Goal: Check status: Check status

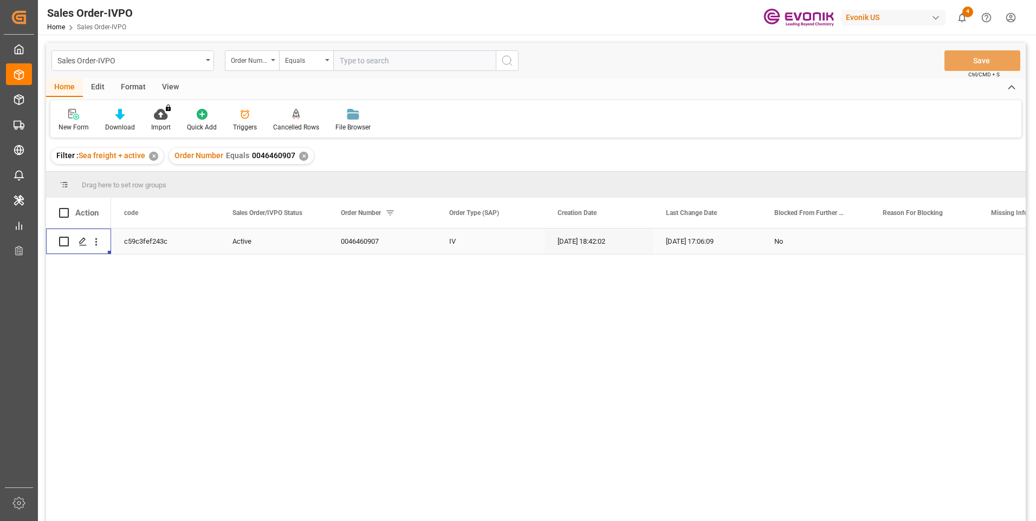
click at [399, 64] on input "text" at bounding box center [414, 60] width 163 height 21
paste input "2007135633"
type input "2007135633"
click at [510, 62] on icon "search button" at bounding box center [507, 60] width 13 height 13
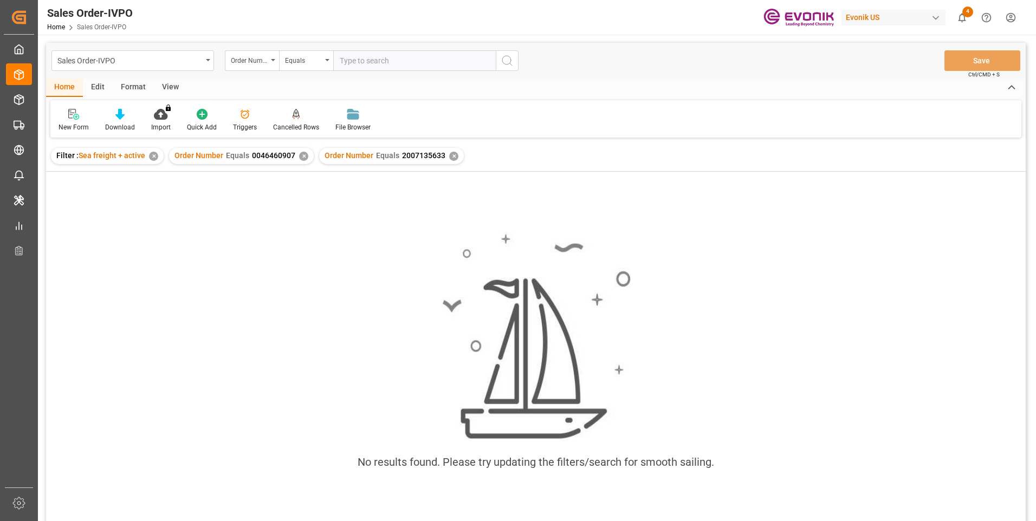
click at [305, 159] on div "Order Number Equals 0046460907 ✕" at bounding box center [241, 156] width 145 height 16
click at [301, 155] on div "✕" at bounding box center [303, 156] width 9 height 9
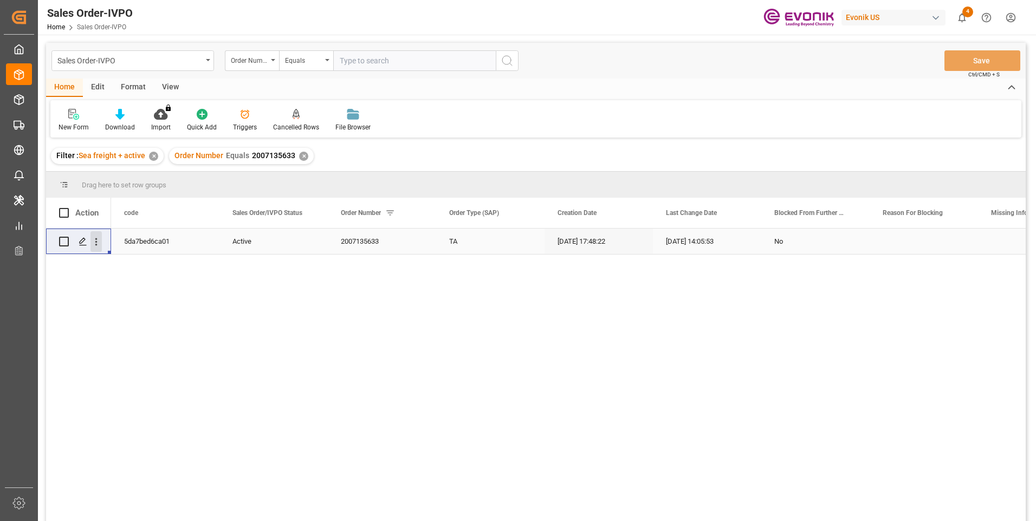
click at [98, 240] on icon "open menu" at bounding box center [96, 241] width 11 height 11
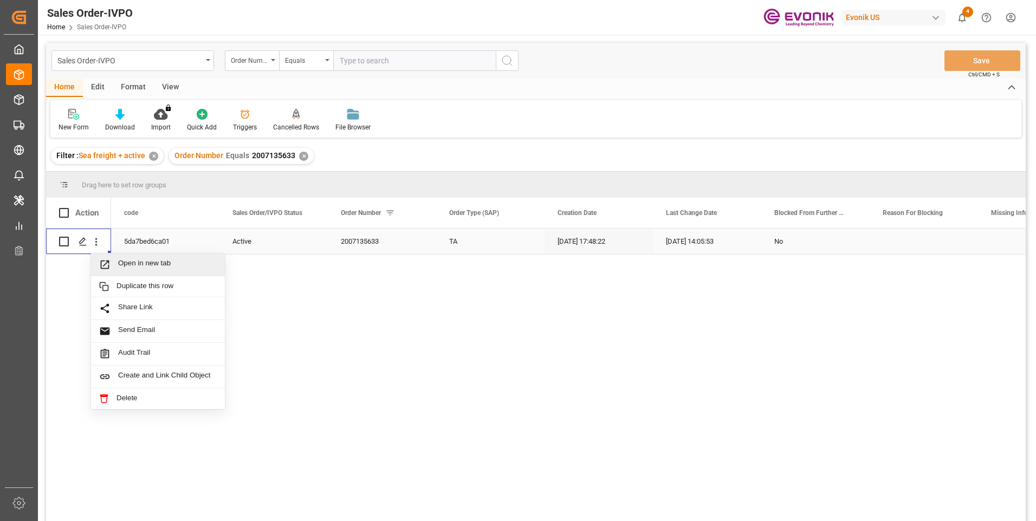
click at [127, 259] on div "Open in new tab" at bounding box center [158, 265] width 134 height 23
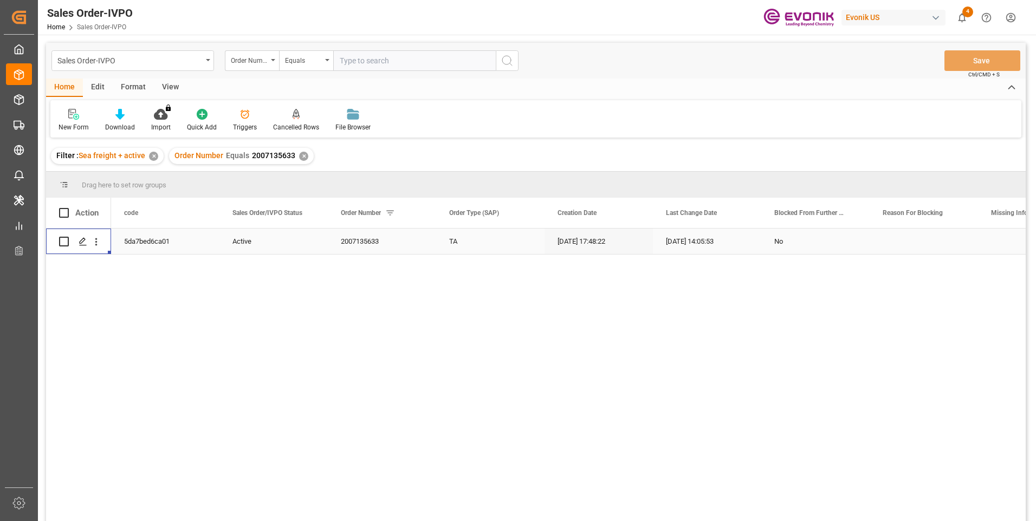
click at [412, 60] on input "text" at bounding box center [414, 60] width 163 height 21
paste input "2007118595"
type input "2007118595"
click at [507, 61] on icon "search button" at bounding box center [507, 60] width 13 height 13
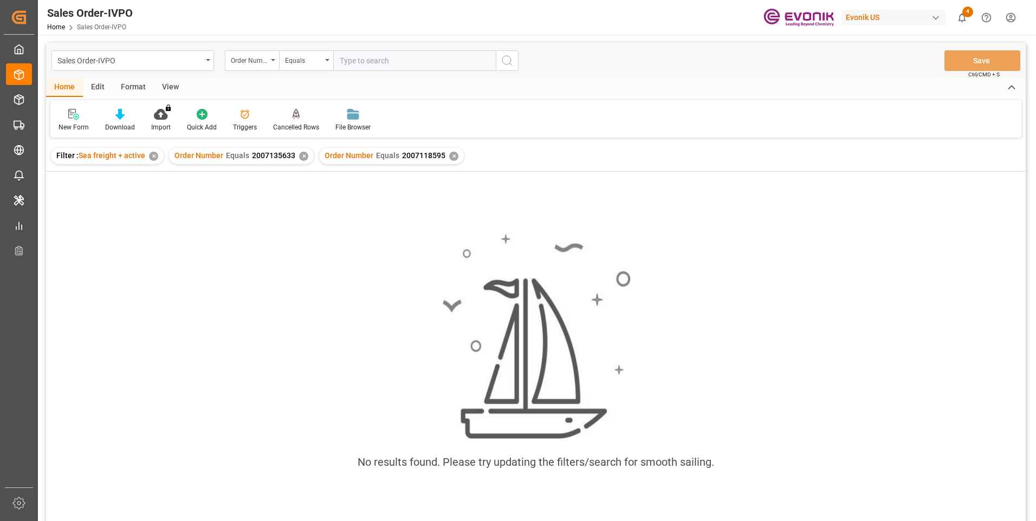
click at [303, 160] on div "✕" at bounding box center [303, 156] width 9 height 9
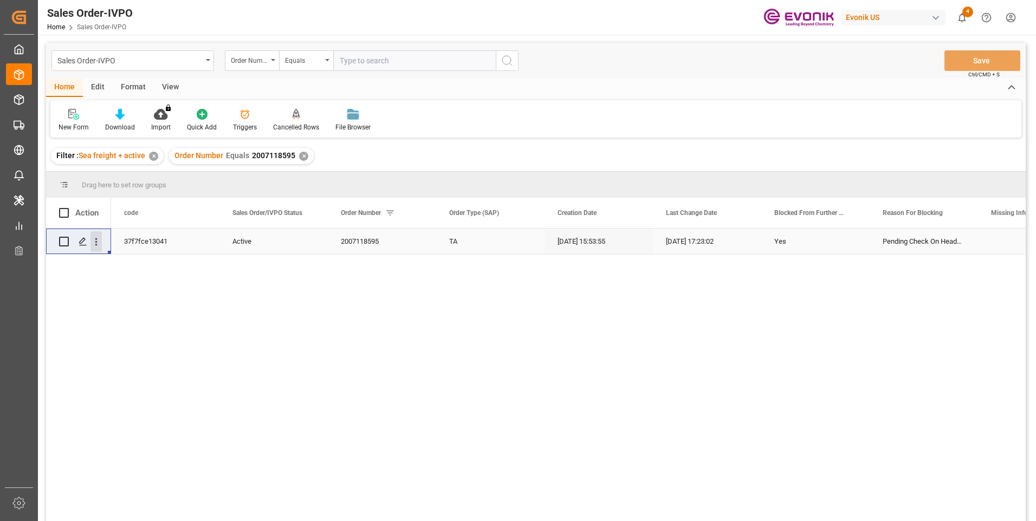
click at [95, 242] on icon "open menu" at bounding box center [96, 241] width 11 height 11
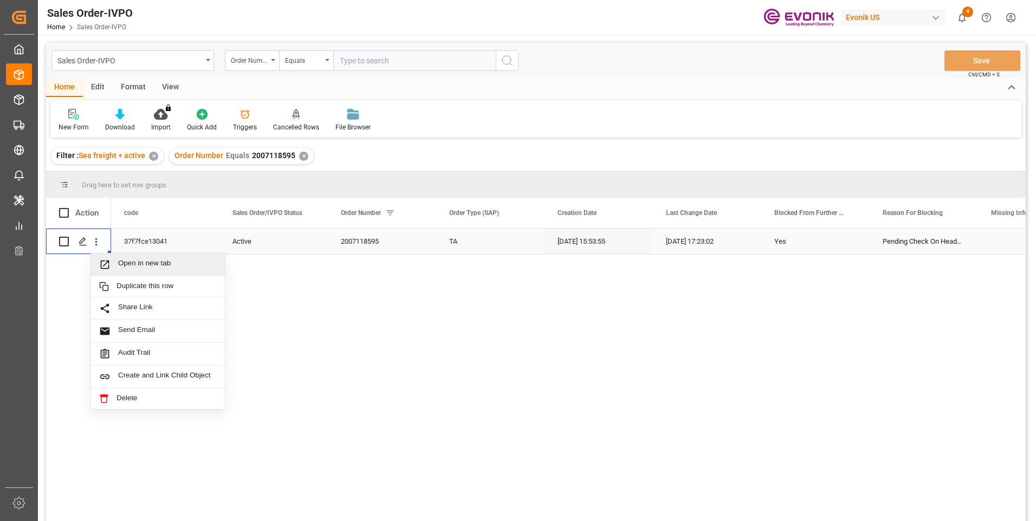
click at [143, 266] on span "Open in new tab" at bounding box center [167, 264] width 99 height 11
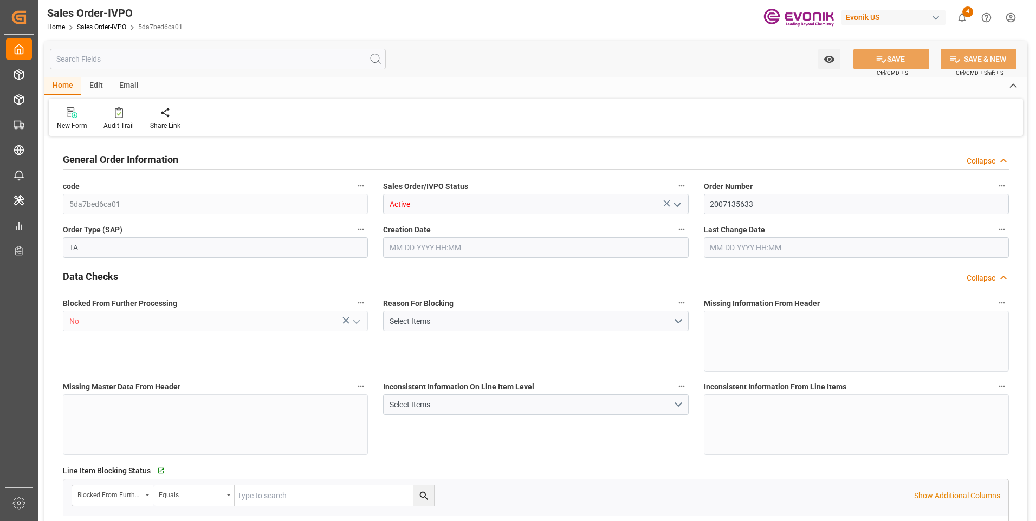
type input "ECPSJ"
type input "0"
type input "1"
type input "2"
type input "1"
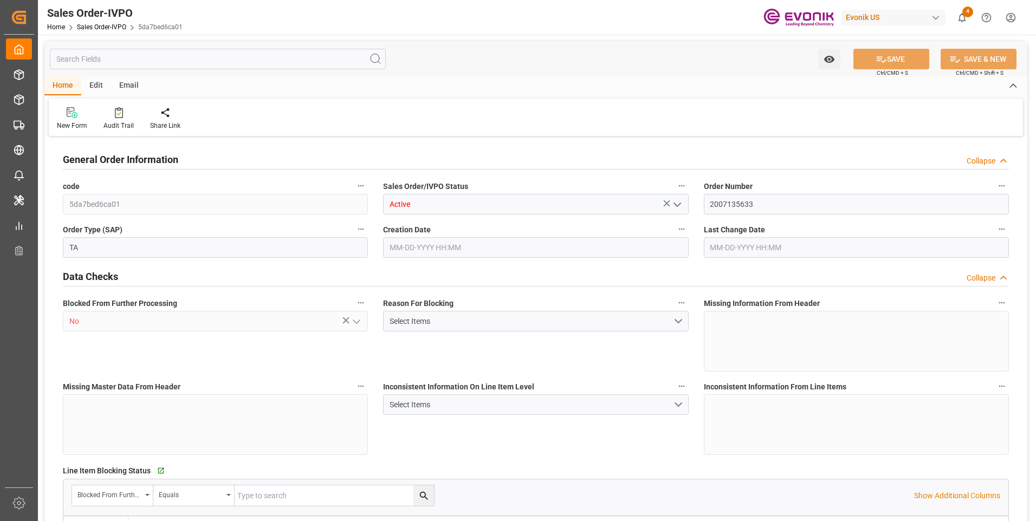
type input "20548"
type input "55.4848"
type input "19000"
type input "60"
type input "08-13-2025 17:48"
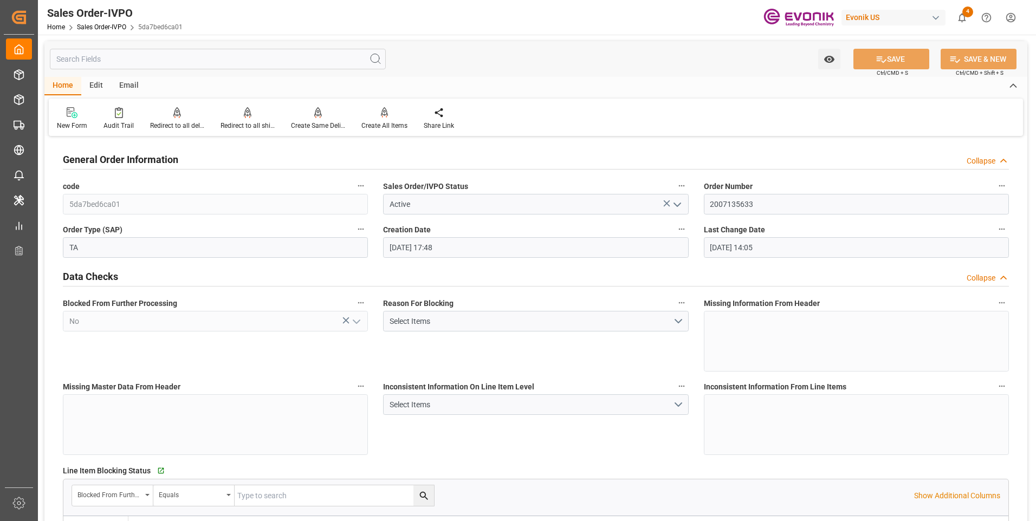
type input "09-11-2025 14:05"
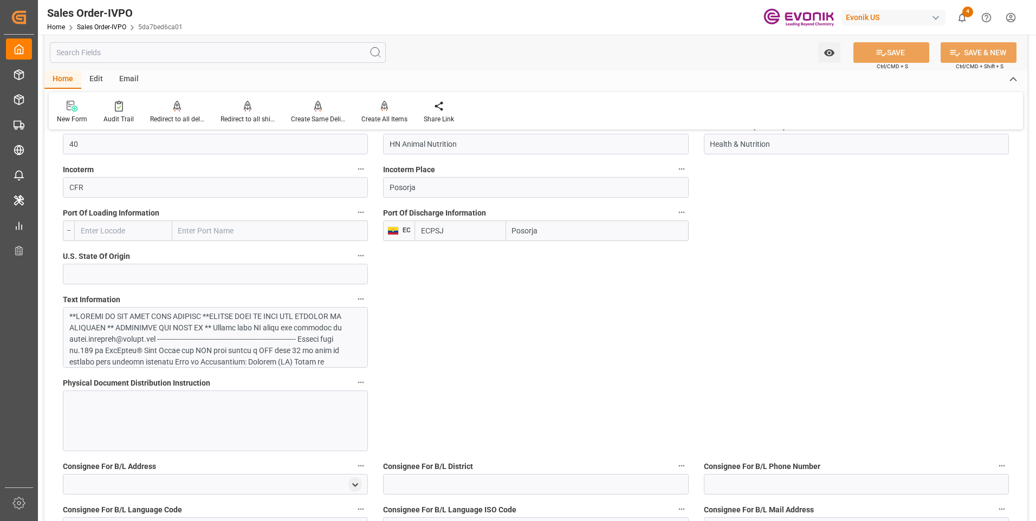
scroll to position [759, 0]
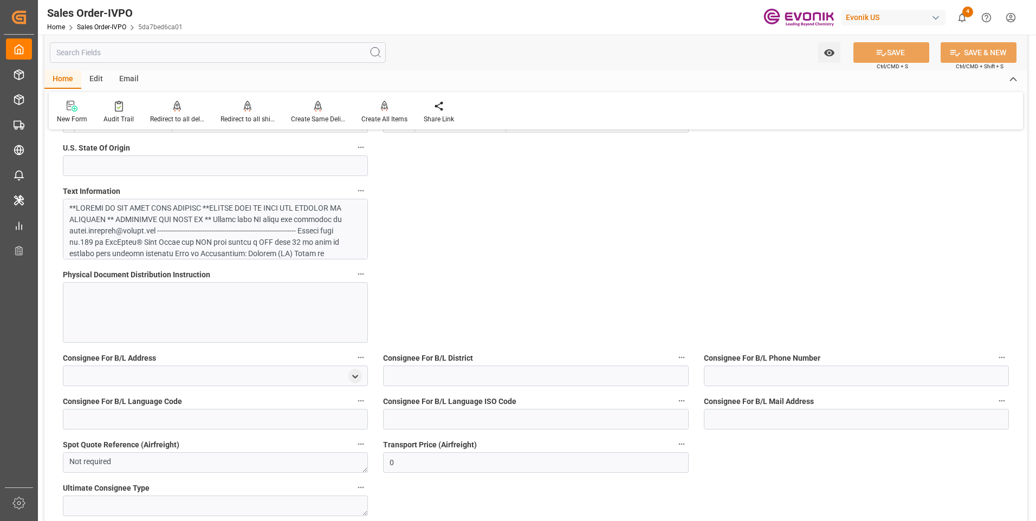
click at [153, 231] on div at bounding box center [211, 356] width 284 height 307
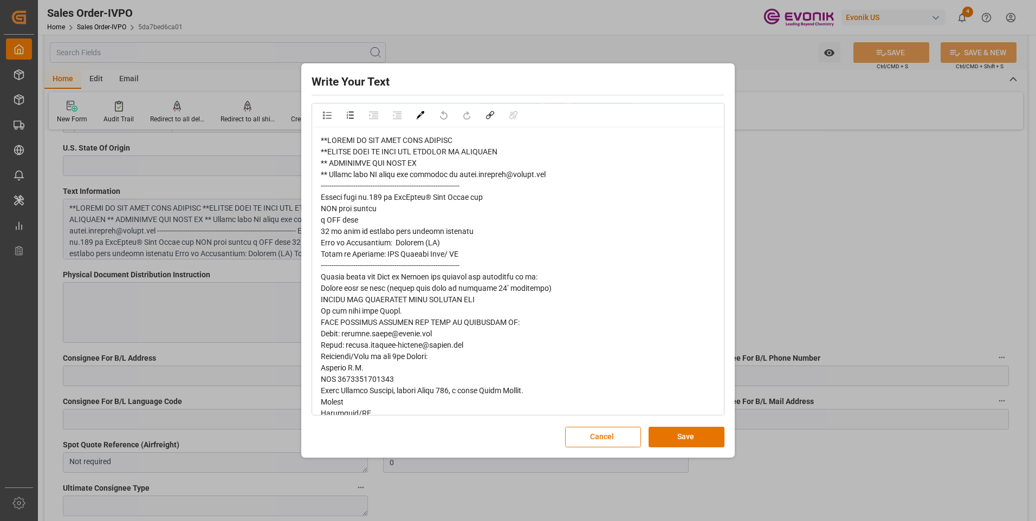
scroll to position [0, 0]
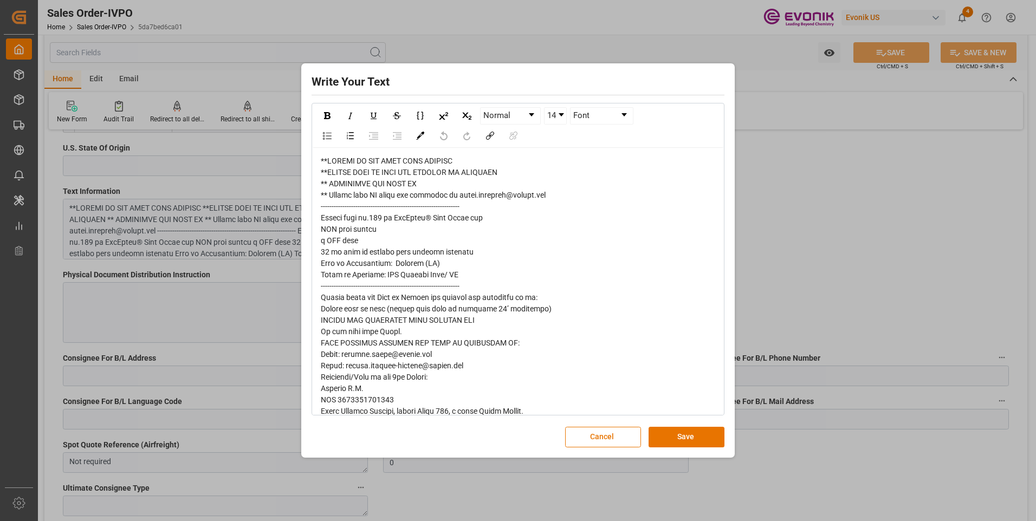
click at [792, 183] on div "Write Your Text Normal 14 Font Cancel Save" at bounding box center [518, 260] width 1036 height 521
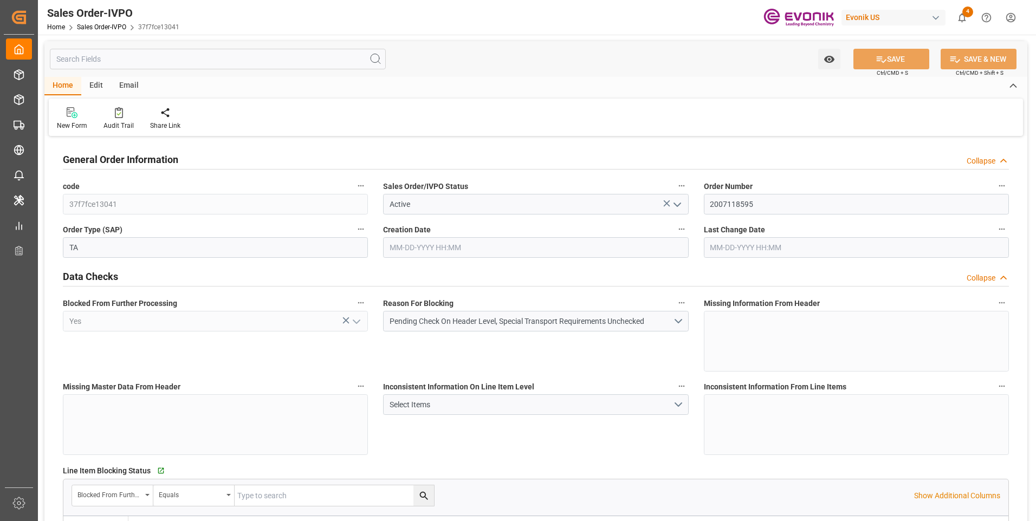
type input "COCTG"
type input "0"
type input "1"
type input "2"
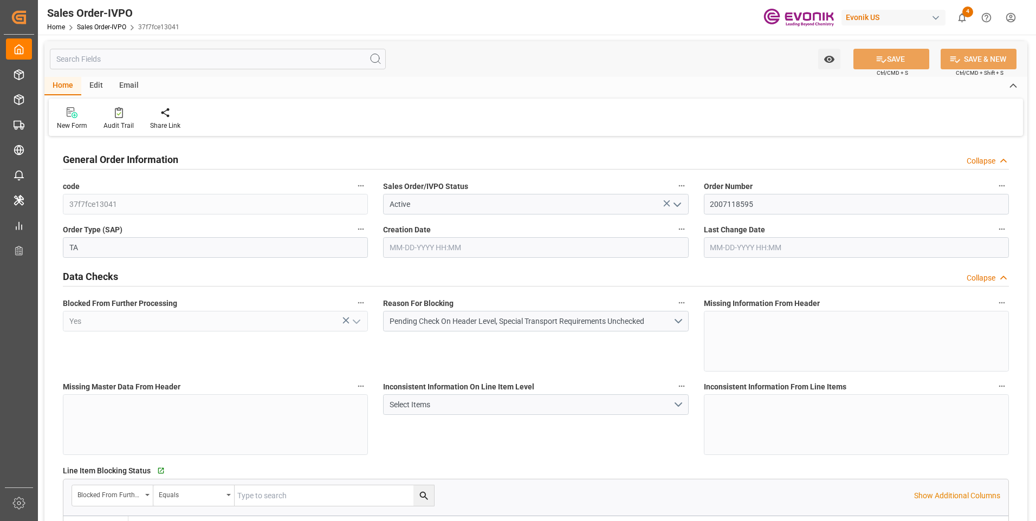
type input "18568"
type input "109.136"
type input "19000"
type input "60"
type input "07-30-2025 15:53"
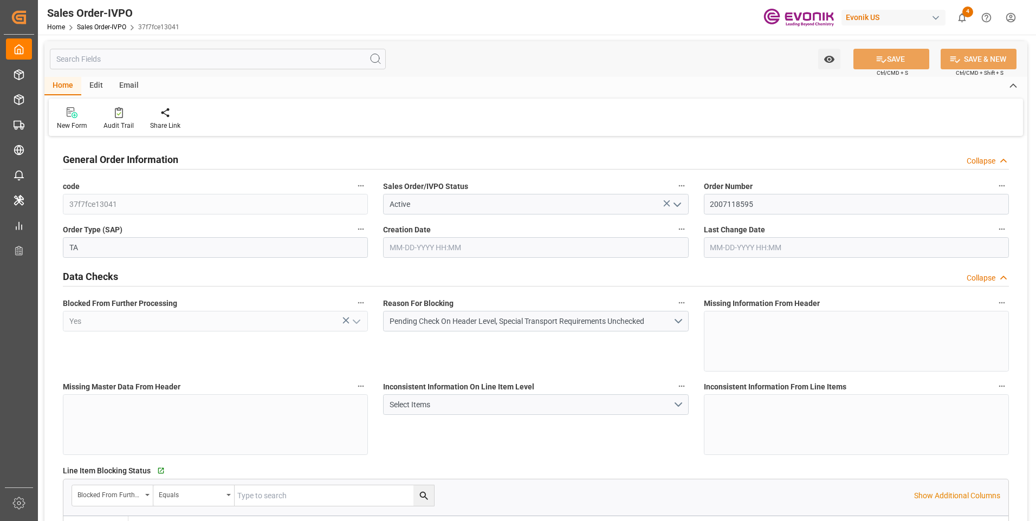
type input "09-08-2025 17:23"
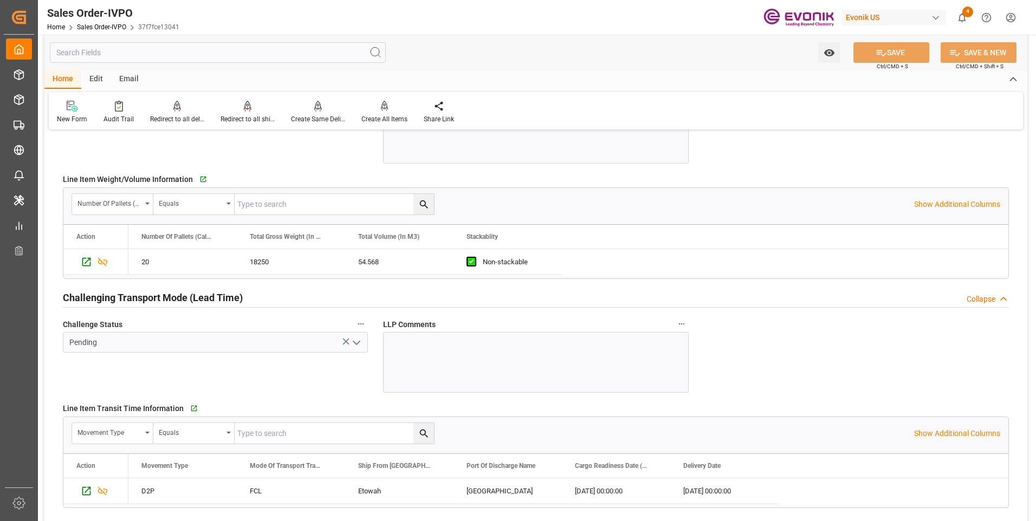
scroll to position [1517, 0]
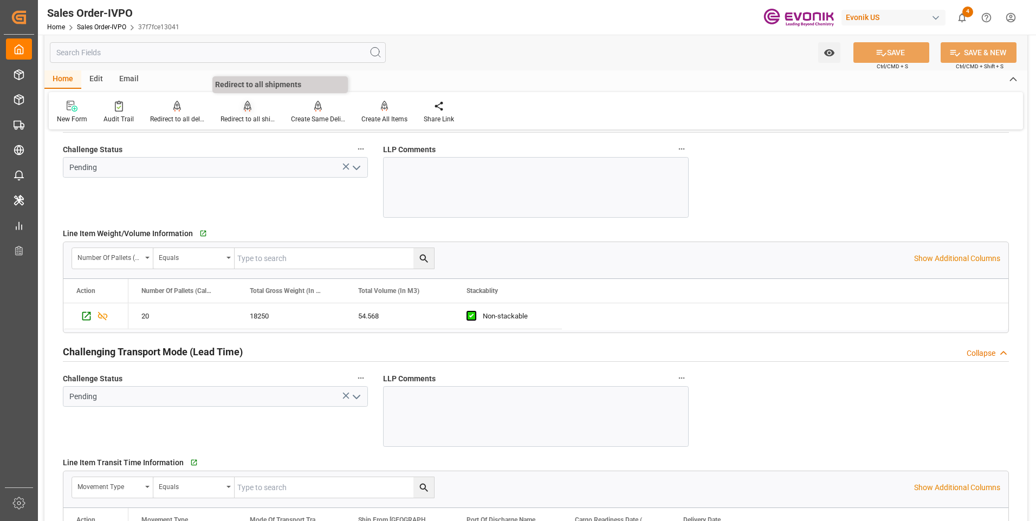
click at [245, 114] on div "Redirect to all shipments" at bounding box center [247, 112] width 70 height 24
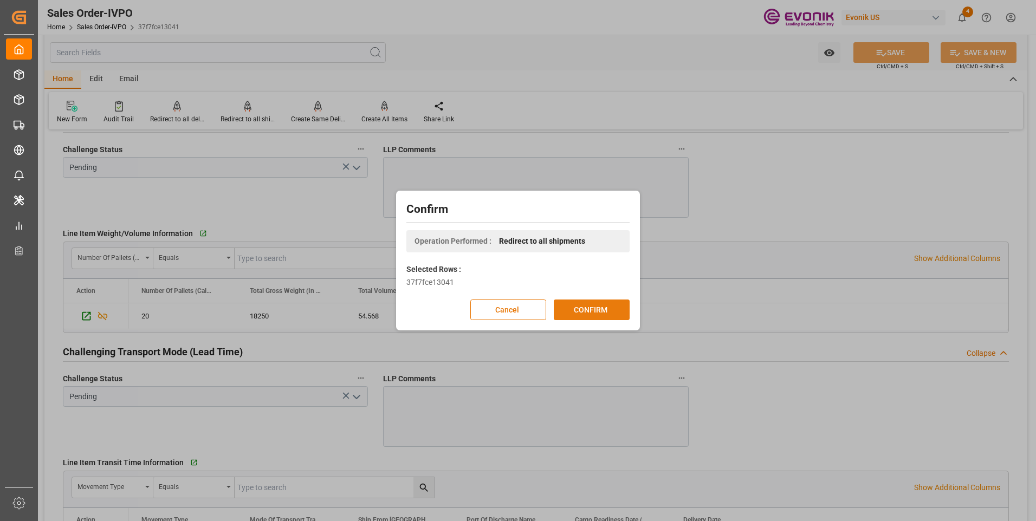
click at [597, 308] on button "CONFIRM" at bounding box center [592, 310] width 76 height 21
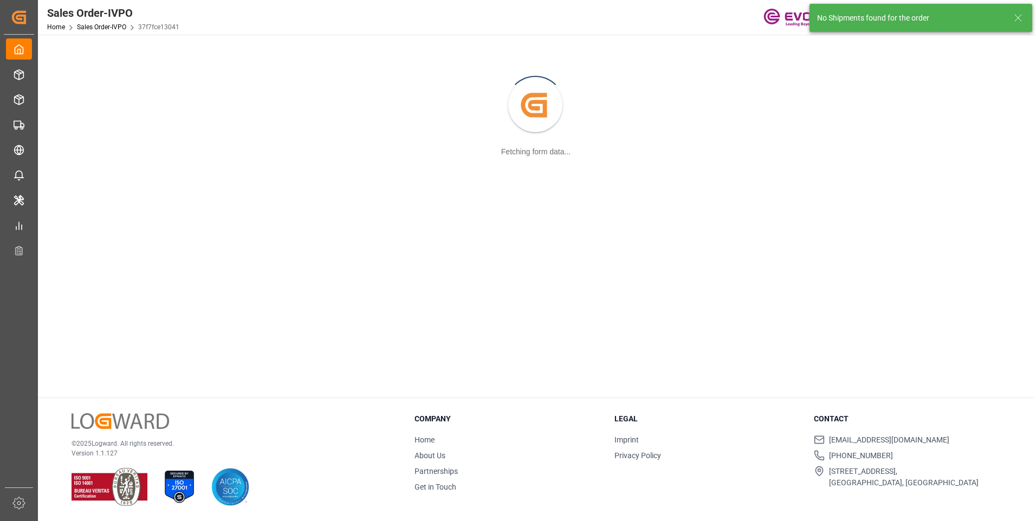
scroll to position [118, 0]
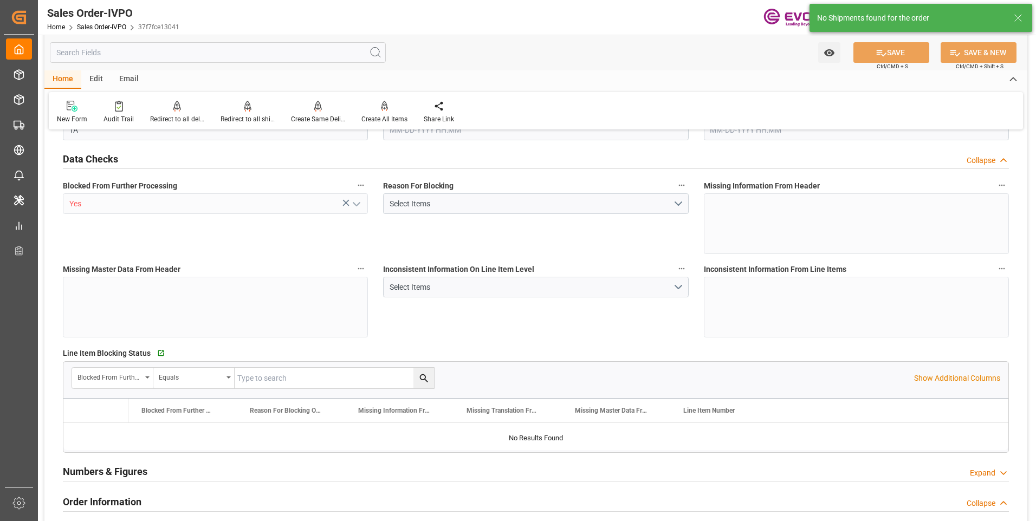
type input "COCTG"
type input "0"
type input "1"
type input "2"
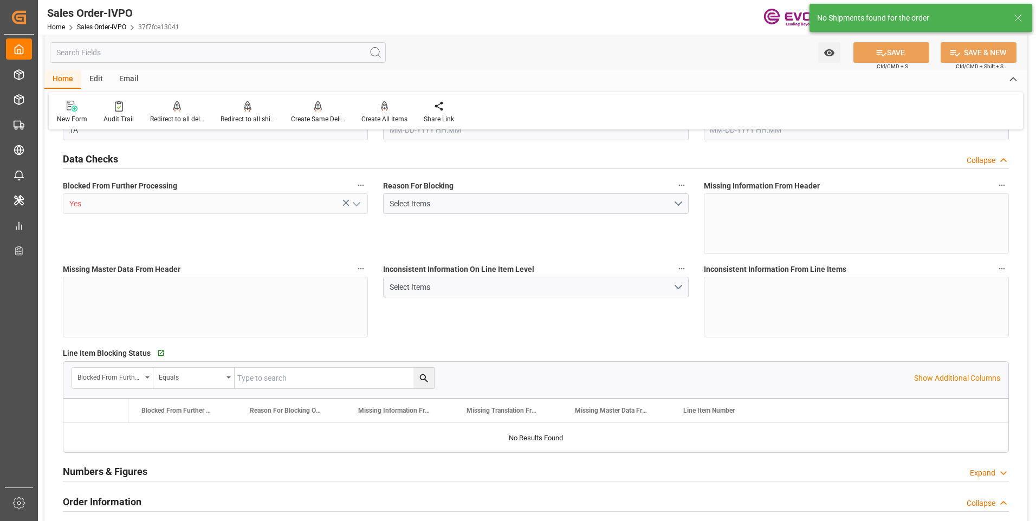
type input "18568"
type input "109.136"
type input "19000"
type input "60"
type input "07-30-2025 15:53"
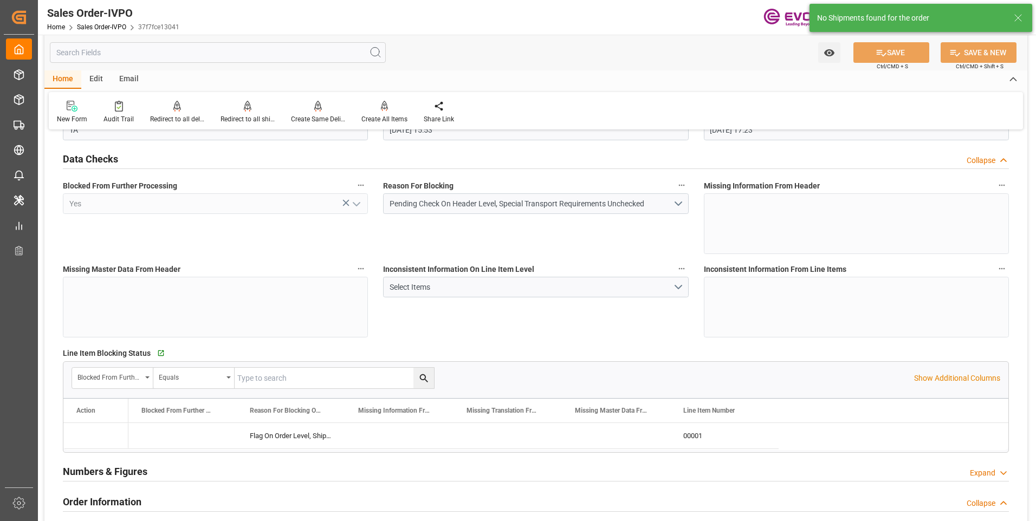
type input "09-08-2025 17:23"
